Goal: Information Seeking & Learning: Check status

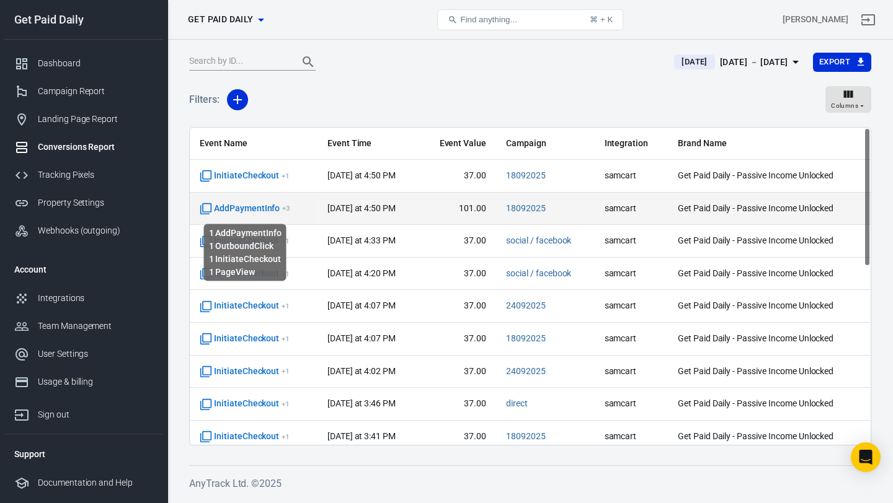
click at [270, 206] on span "AddPaymentInfo + 3" at bounding box center [245, 209] width 91 height 12
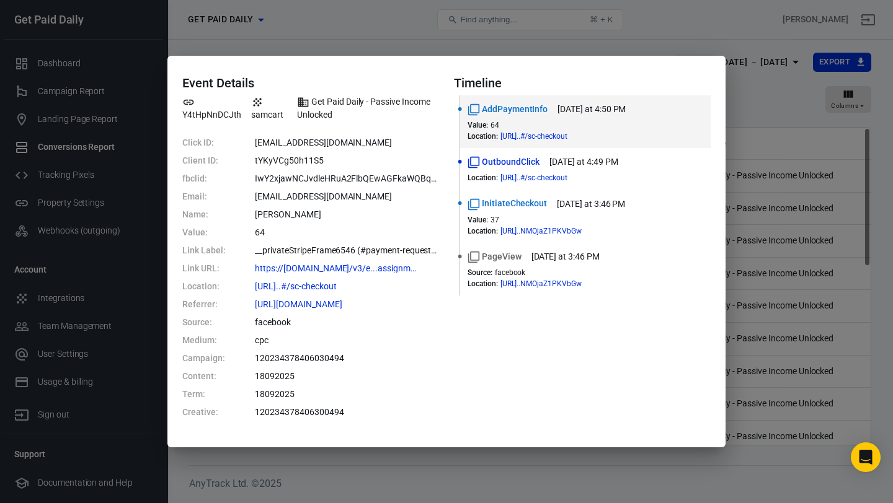
click at [657, 19] on div "Event Details Y4tHpNnDCJth samcart Get Paid Daily - Passive Income Unlocked Cli…" at bounding box center [446, 251] width 893 height 503
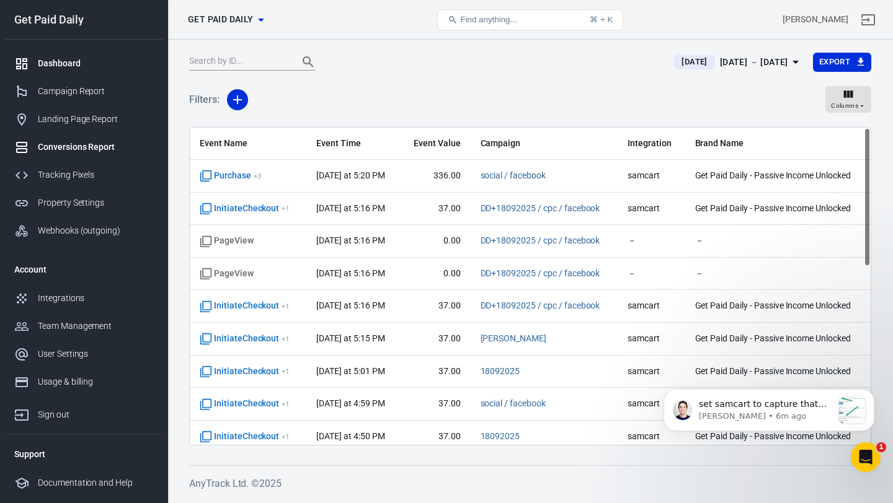
click at [100, 65] on div "Dashboard" at bounding box center [95, 63] width 115 height 13
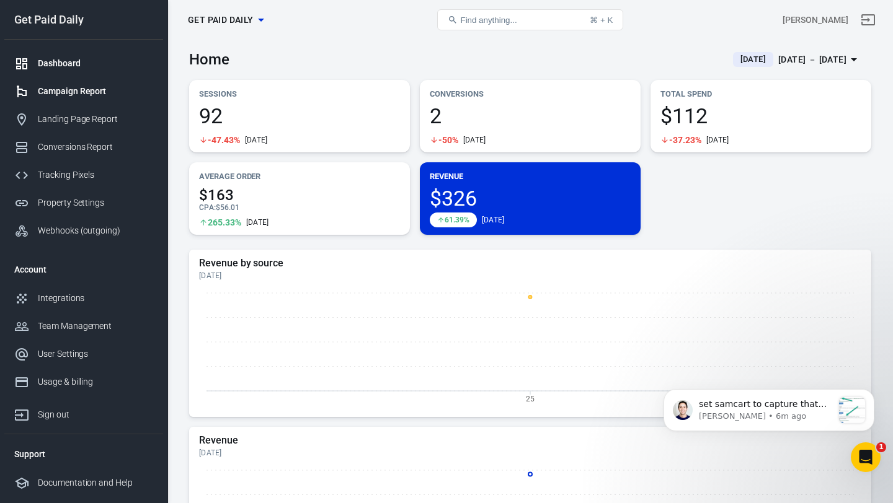
click at [104, 94] on div "Campaign Report" at bounding box center [95, 91] width 115 height 13
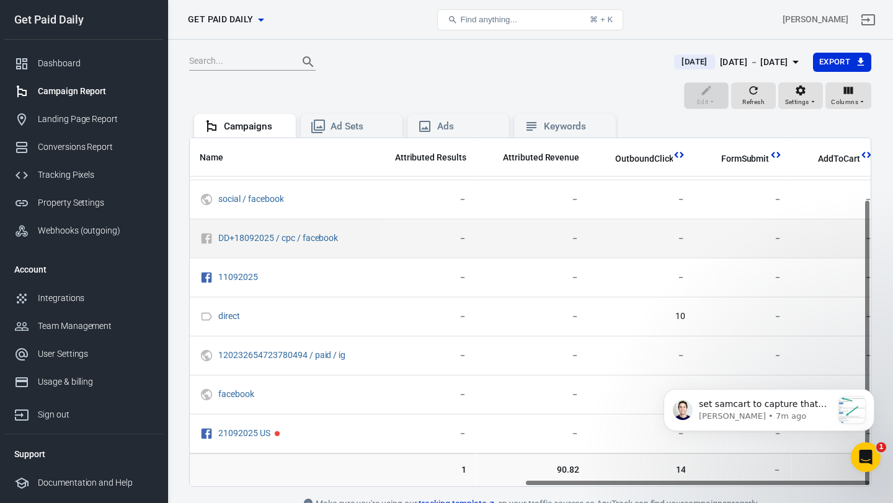
scroll to position [0, 657]
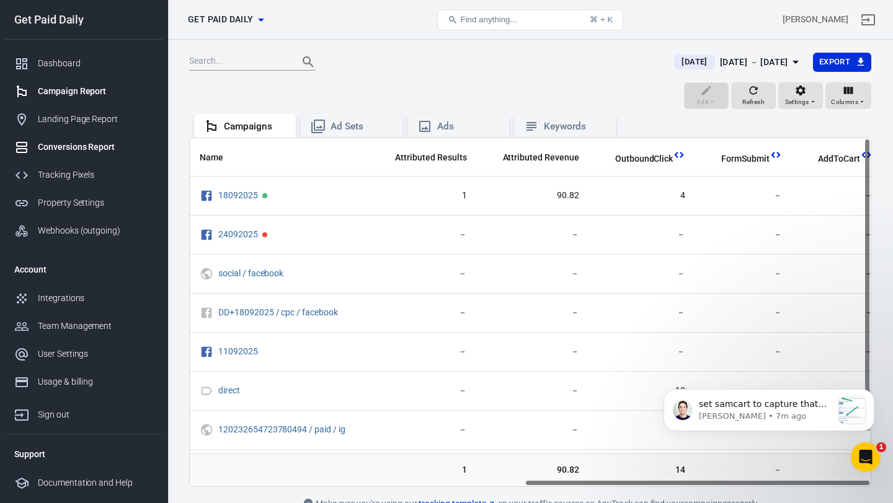
click at [102, 148] on div "Conversions Report" at bounding box center [95, 147] width 115 height 13
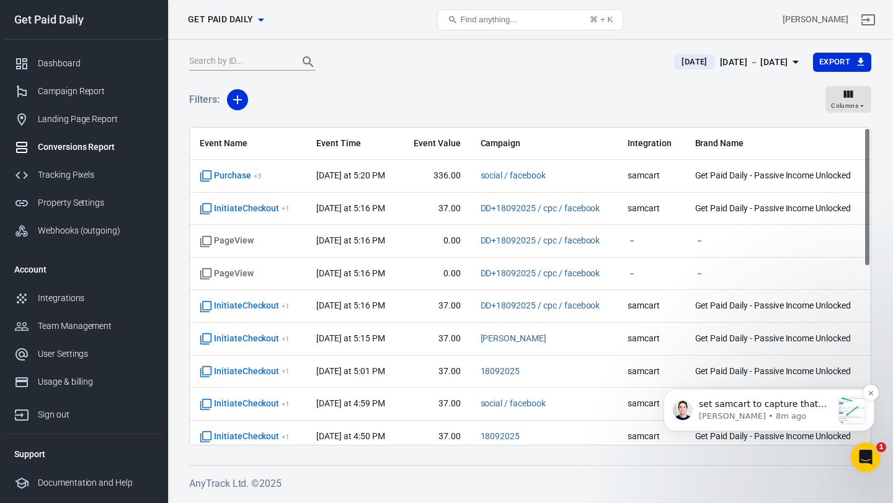
click at [730, 409] on span "set samcart to capture that data" at bounding box center [763, 410] width 128 height 22
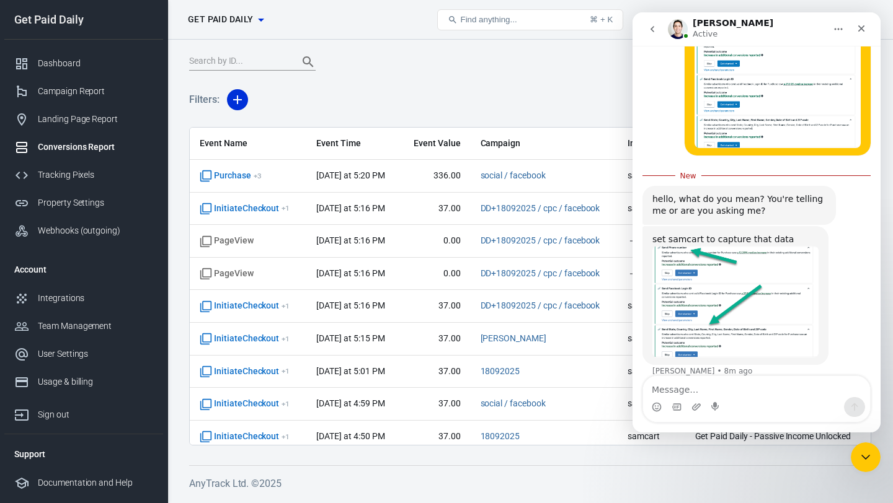
scroll to position [888, 0]
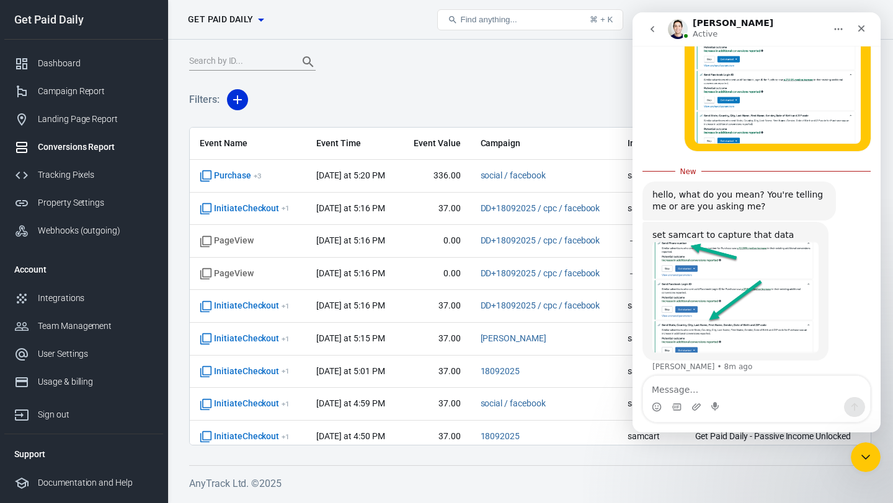
click at [770, 277] on img "Jose says…" at bounding box center [735, 298] width 166 height 112
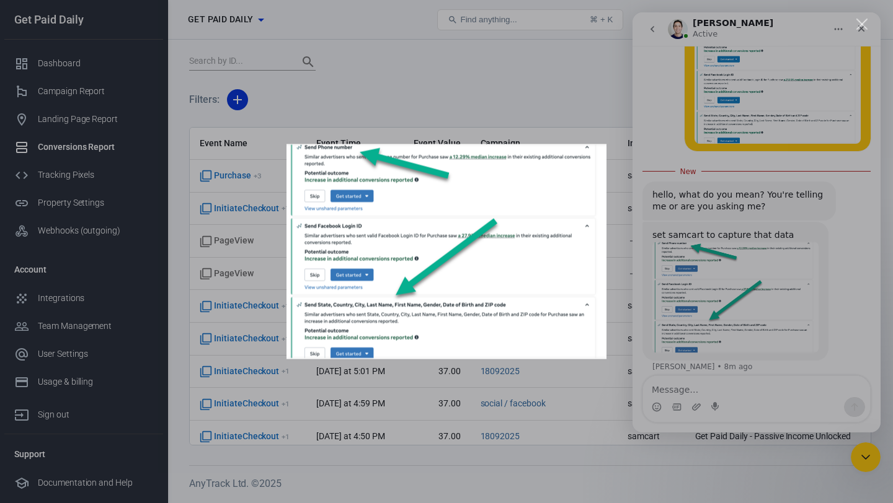
scroll to position [0, 0]
click at [861, 27] on div "Close" at bounding box center [862, 25] width 12 height 12
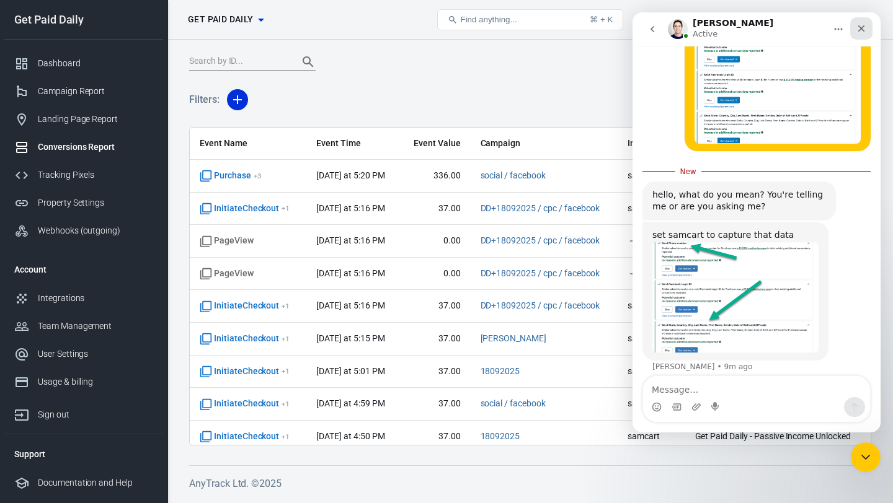
click at [861, 27] on icon "Close" at bounding box center [861, 29] width 10 height 10
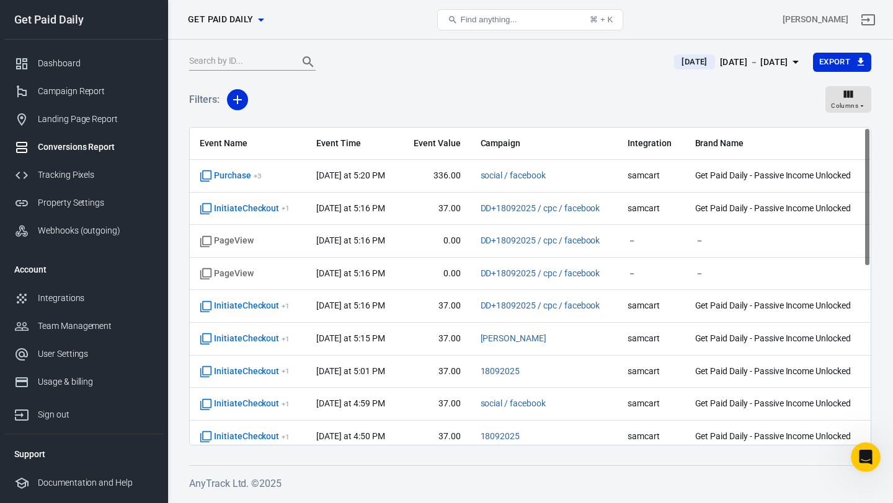
scroll to position [867, 0]
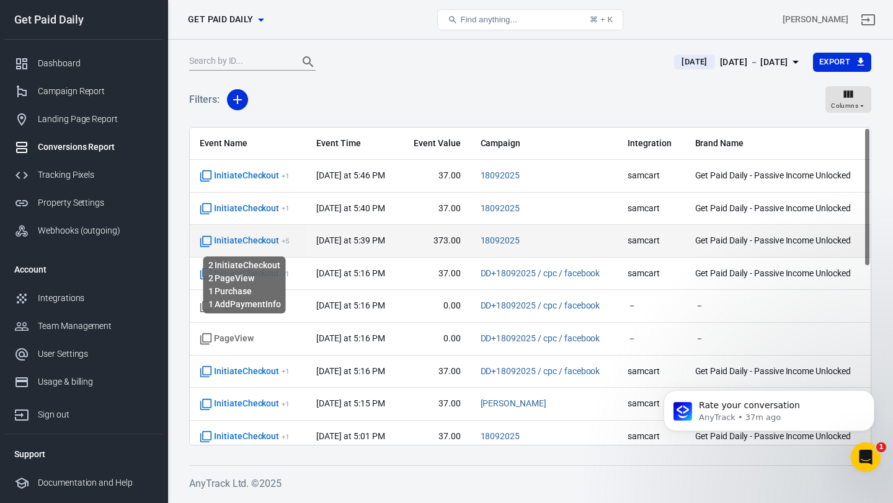
click at [260, 237] on span "InitiateCheckout + 5" at bounding box center [245, 241] width 90 height 12
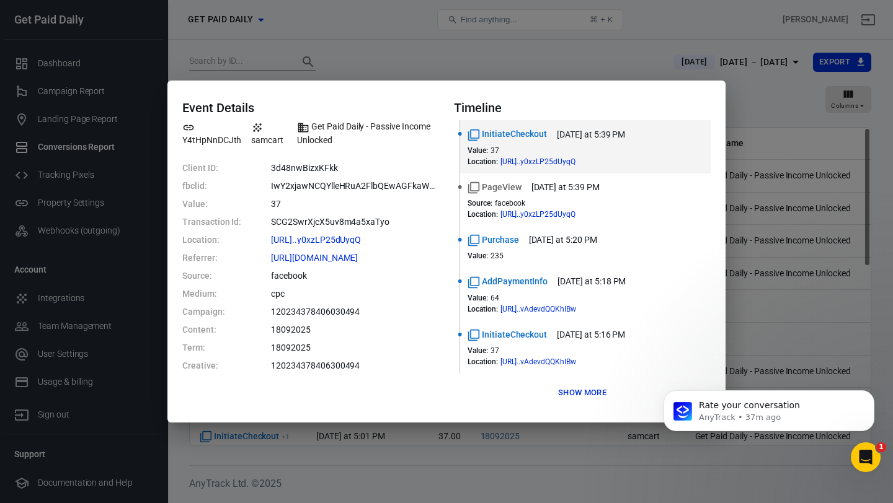
click at [554, 67] on div "Event Details Y4tHpNnDCJth samcart Get Paid Daily - Passive Income Unlocked Cli…" at bounding box center [446, 251] width 893 height 503
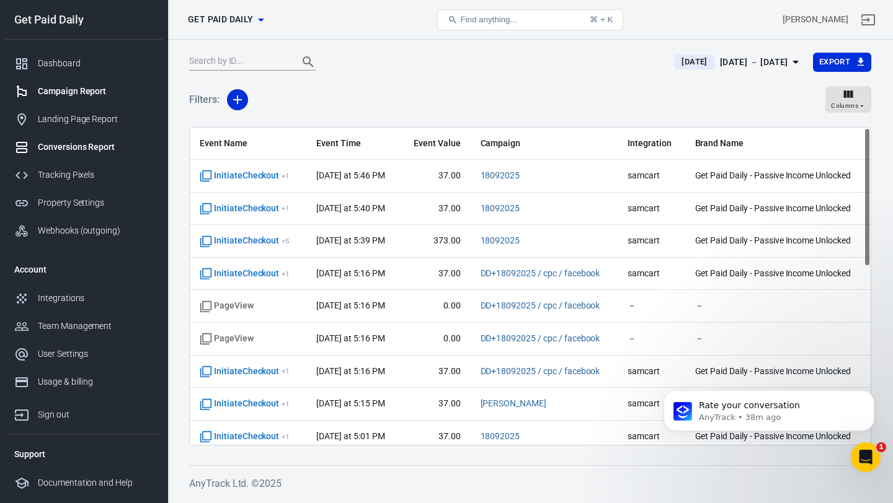
click at [84, 98] on link "Campaign Report" at bounding box center [83, 91] width 159 height 28
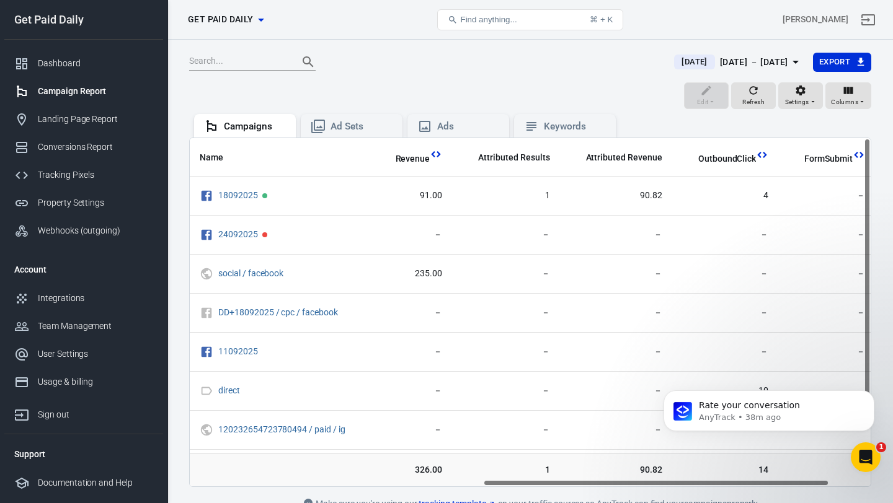
scroll to position [0, 577]
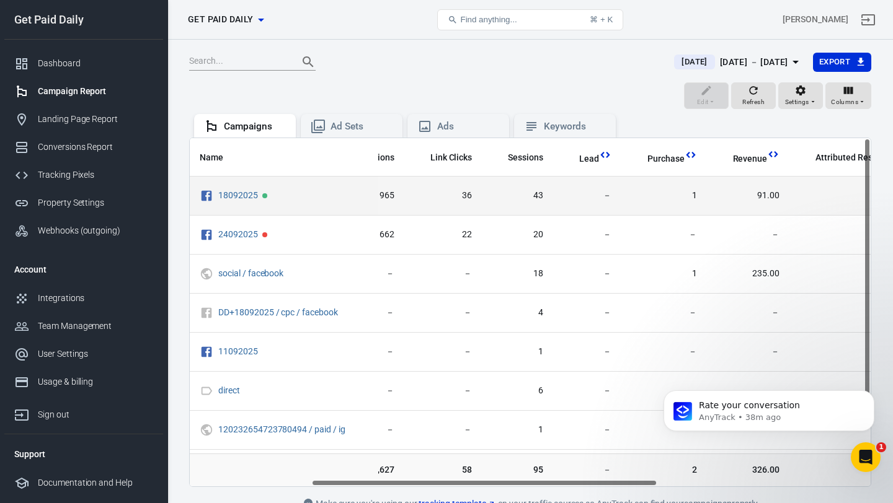
scroll to position [0, 239]
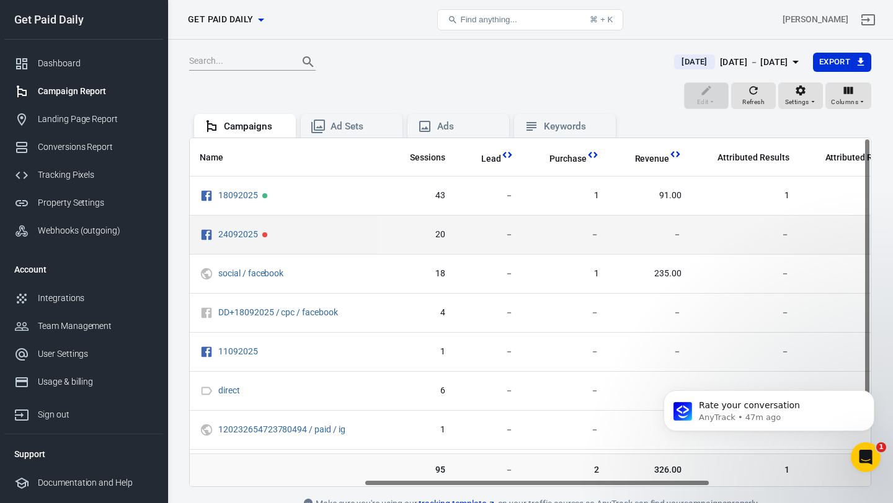
scroll to position [0, 361]
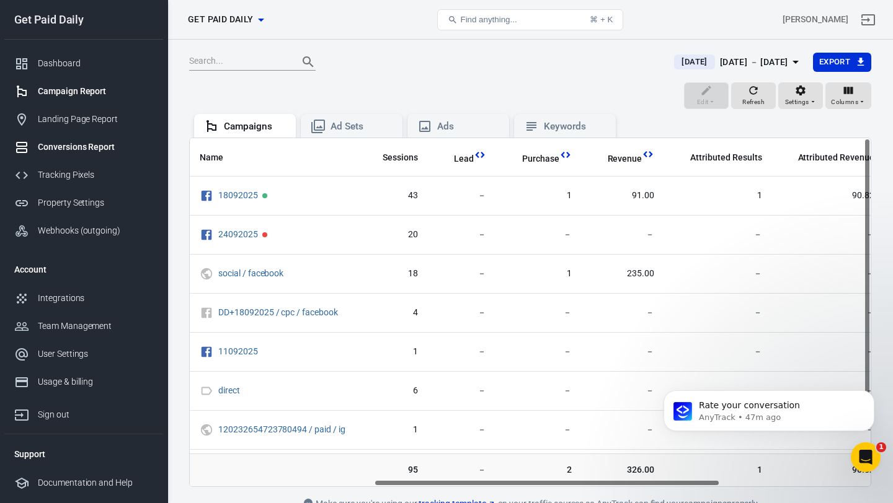
click at [102, 148] on div "Conversions Report" at bounding box center [95, 147] width 115 height 13
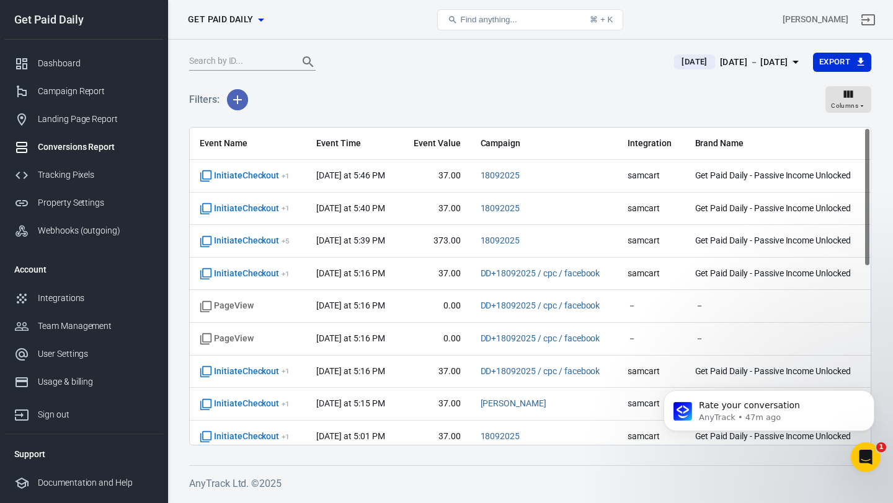
click at [244, 97] on icon "button" at bounding box center [237, 99] width 15 height 15
click at [257, 122] on li "Event Name" at bounding box center [269, 126] width 84 height 22
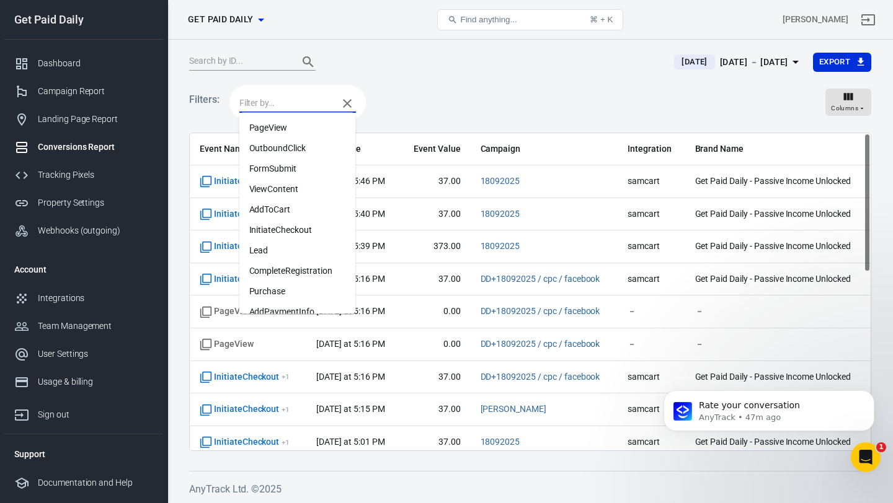
click at [271, 101] on input "text" at bounding box center [285, 102] width 92 height 15
click at [262, 285] on li "Purchase" at bounding box center [297, 291] width 117 height 20
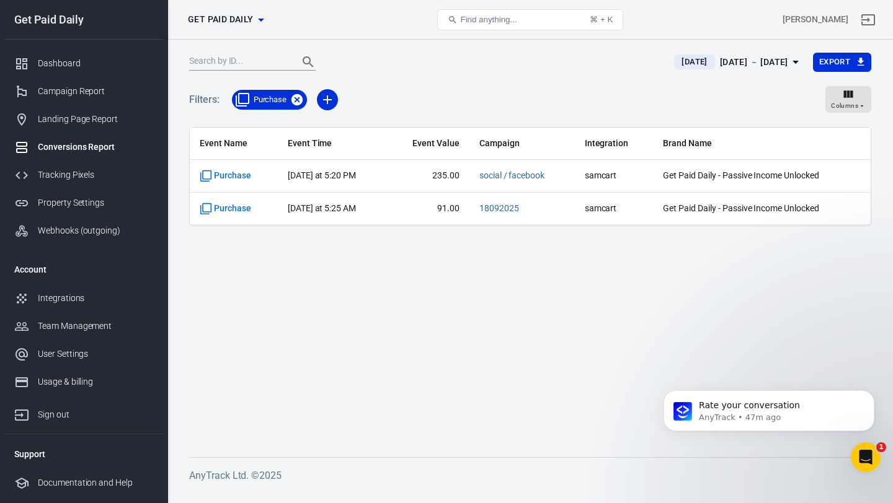
click at [296, 102] on icon at bounding box center [296, 99] width 11 height 11
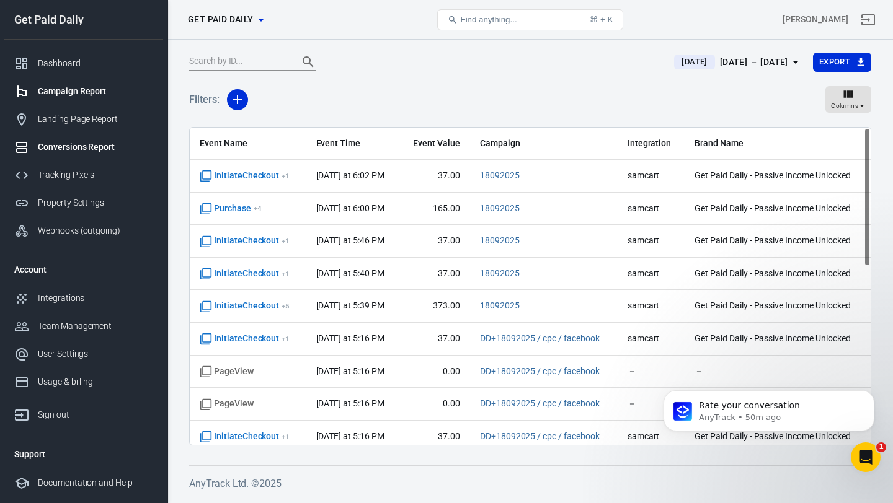
click at [88, 93] on div "Campaign Report" at bounding box center [95, 91] width 115 height 13
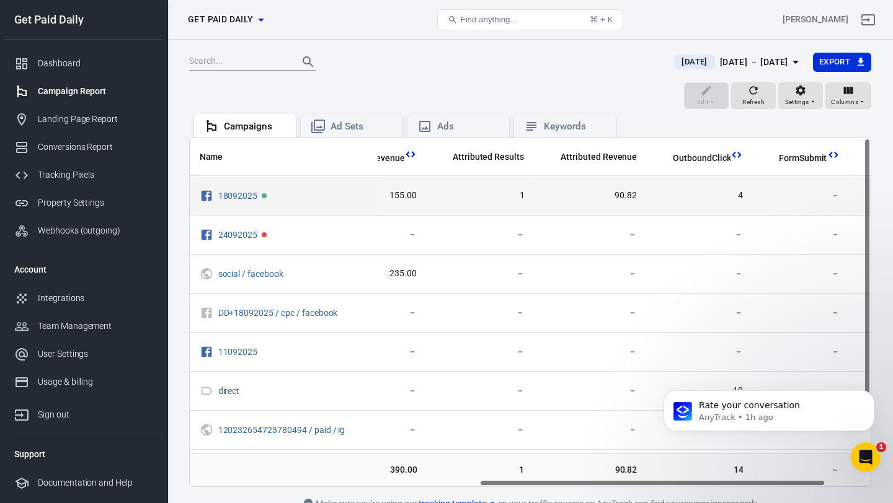
scroll to position [0, 657]
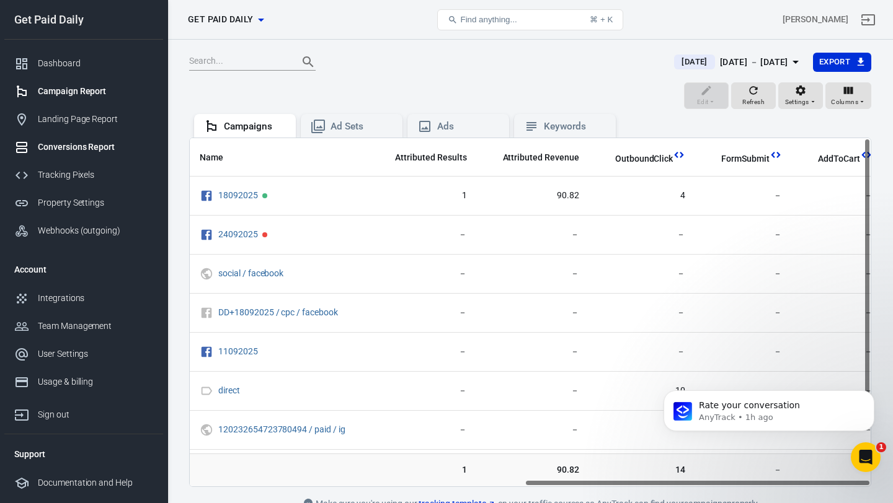
click at [104, 146] on div "Conversions Report" at bounding box center [95, 147] width 115 height 13
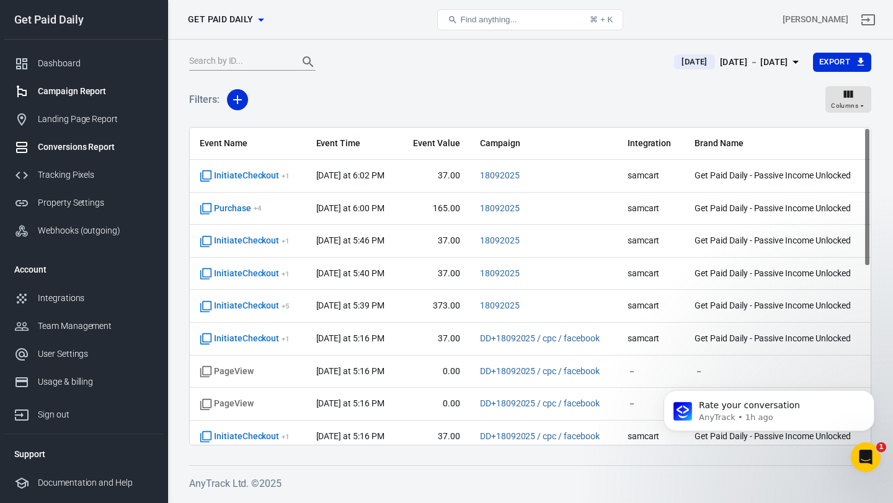
click at [98, 91] on div "Campaign Report" at bounding box center [95, 91] width 115 height 13
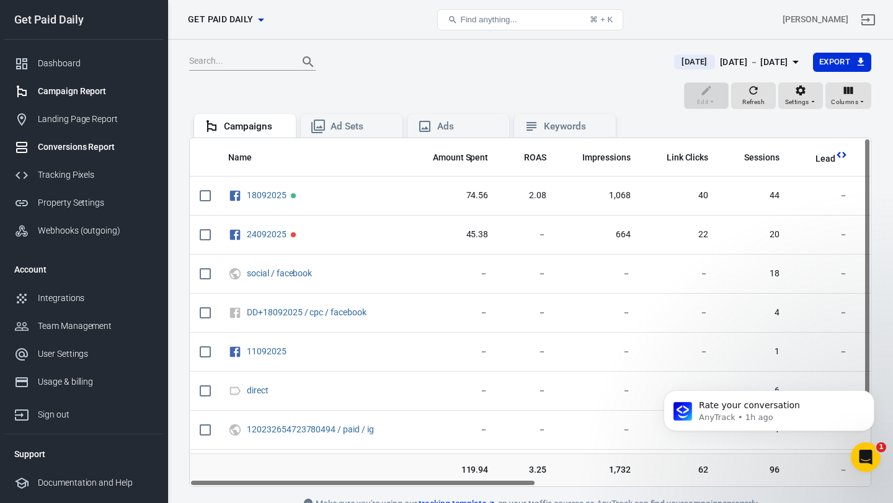
click at [84, 144] on div "Conversions Report" at bounding box center [95, 147] width 115 height 13
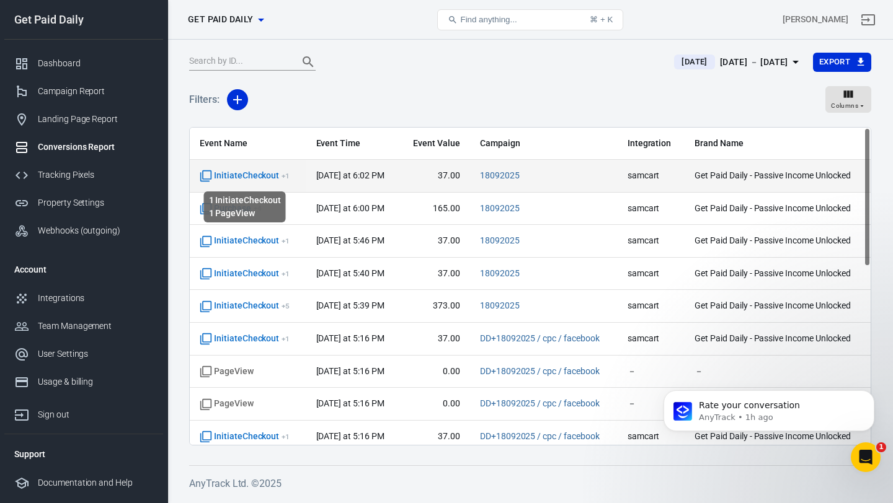
click at [249, 172] on span "InitiateCheckout + 1" at bounding box center [245, 176] width 90 height 12
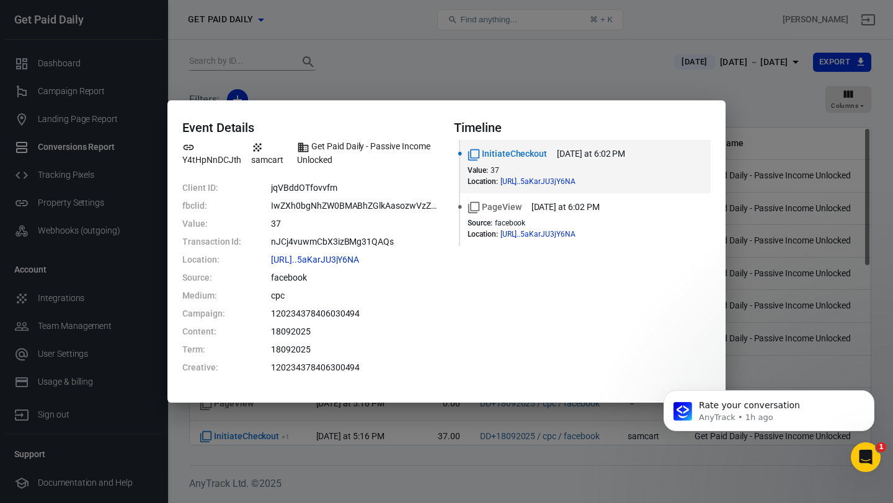
click at [761, 106] on div "Event Details Y4tHpNnDCJth samcart Get Paid Daily - Passive Income Unlocked Cli…" at bounding box center [446, 251] width 893 height 503
